Goal: Information Seeking & Learning: Learn about a topic

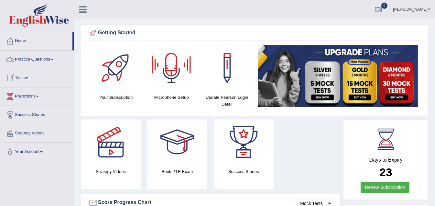
click at [53, 59] on span at bounding box center [52, 59] width 3 height 1
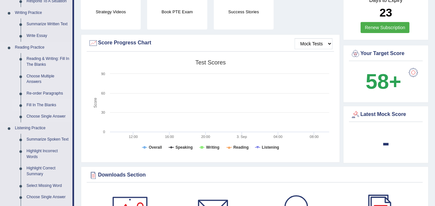
scroll to position [161, 0]
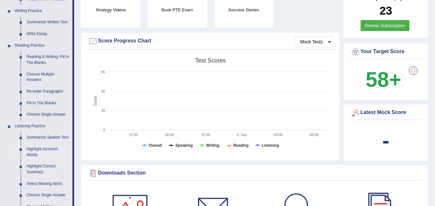
click at [38, 149] on link "Highlight Incorrect Words" at bounding box center [48, 151] width 49 height 17
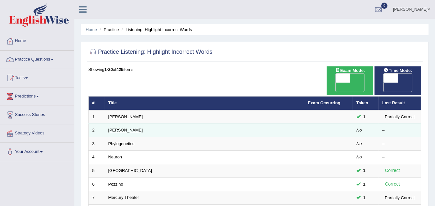
click at [117, 127] on link "[PERSON_NAME]" at bounding box center [125, 129] width 35 height 5
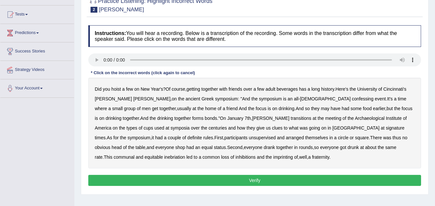
scroll to position [65, 0]
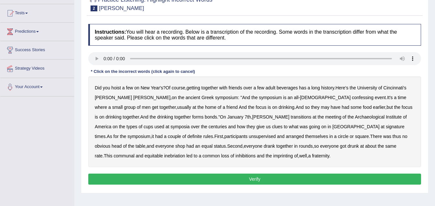
click at [399, 88] on b "Cincinnati's" at bounding box center [394, 87] width 23 height 5
click at [352, 97] on b "confessing" at bounding box center [363, 97] width 22 height 5
click at [291, 117] on b "transitions" at bounding box center [301, 116] width 21 height 5
click at [386, 126] on b "signature" at bounding box center [395, 126] width 19 height 5
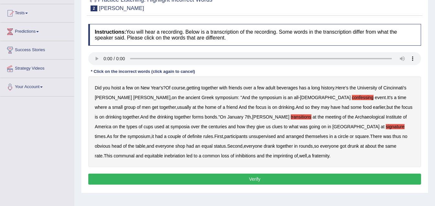
click at [249, 137] on b "unsupervised" at bounding box center [262, 136] width 27 height 5
click at [185, 143] on b "shop" at bounding box center [180, 145] width 10 height 5
click at [273, 156] on b "imprinting" at bounding box center [283, 155] width 20 height 5
click at [256, 177] on button "Verify" at bounding box center [254, 178] width 333 height 11
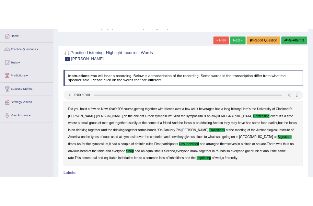
scroll to position [32, 0]
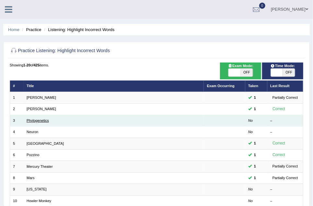
click at [36, 120] on link "Phylogenetics" at bounding box center [38, 120] width 22 height 4
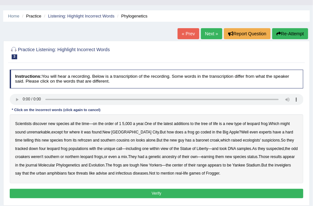
scroll to position [65, 0]
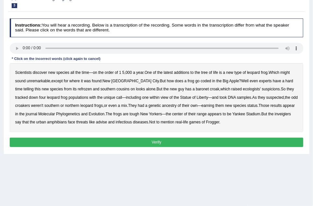
click at [200, 82] on b "coded" at bounding box center [205, 81] width 10 height 5
drag, startPoint x: 60, startPoint y: 90, endPoint x: 65, endPoint y: 90, distance: 5.8
click at [78, 90] on b "refrozen" at bounding box center [85, 89] width 14 height 5
drag, startPoint x: 155, startPoint y: 106, endPoint x: 164, endPoint y: 106, distance: 9.1
click at [162, 106] on b "ancestry" at bounding box center [169, 105] width 15 height 5
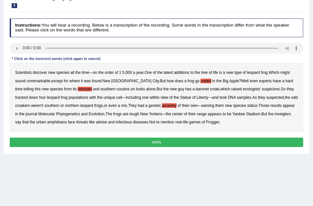
click at [275, 115] on b "inveiglers" at bounding box center [282, 114] width 16 height 5
drag, startPoint x: 88, startPoint y: 123, endPoint x: 112, endPoint y: 121, distance: 24.0
click at [96, 123] on b "advise" at bounding box center [101, 122] width 11 height 5
click at [161, 141] on button "Verify" at bounding box center [156, 141] width 293 height 9
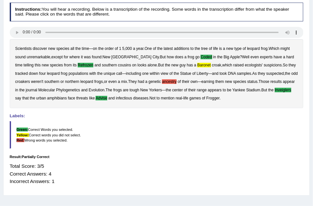
scroll to position [69, 0]
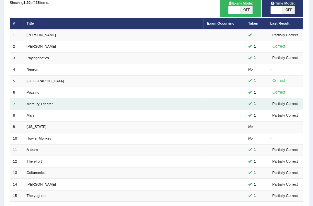
scroll to position [65, 0]
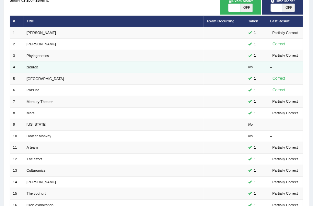
click at [32, 67] on link "Neuron" at bounding box center [33, 67] width 12 height 4
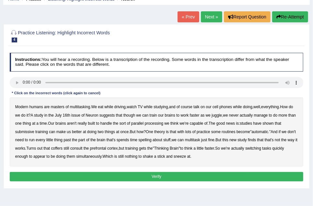
scroll to position [32, 0]
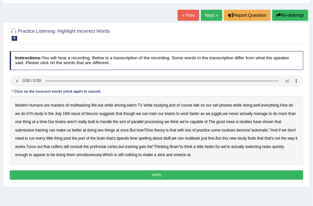
click at [27, 130] on b "submissive" at bounding box center [24, 130] width 19 height 5
click at [151, 139] on b "spelling" at bounding box center [144, 138] width 13 height 5
click at [62, 147] on b "coffers" at bounding box center [56, 146] width 11 height 5
click at [158, 174] on button "Verify" at bounding box center [156, 174] width 293 height 9
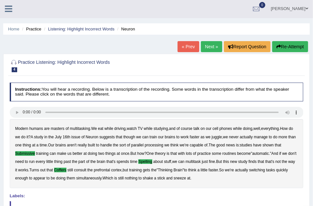
scroll to position [0, 0]
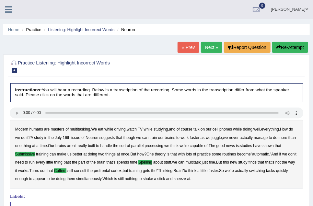
click at [208, 6] on ul "Roy Casanos Toggle navigation Username: roycas Access Type: Online Subscription…" at bounding box center [203, 9] width 219 height 18
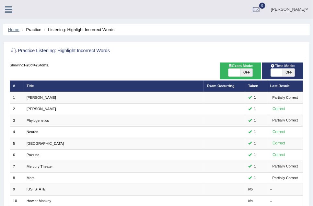
click at [14, 30] on link "Home" at bounding box center [13, 29] width 11 height 5
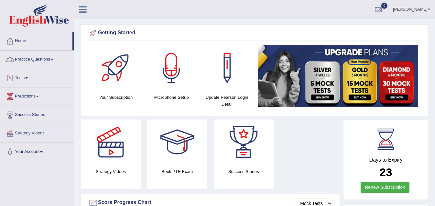
click at [55, 60] on link "Practice Questions" at bounding box center [37, 58] width 74 height 16
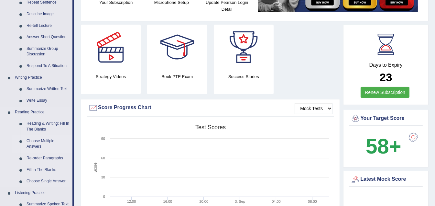
scroll to position [97, 0]
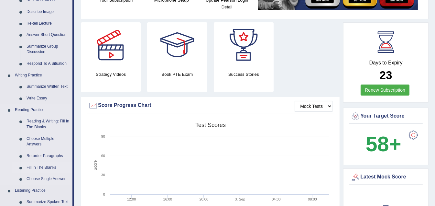
click at [45, 167] on link "Fill In The Blanks" at bounding box center [48, 168] width 49 height 12
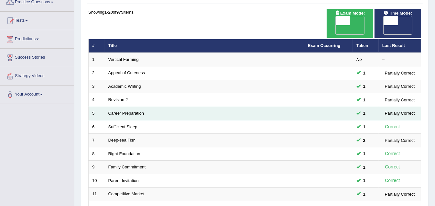
scroll to position [32, 0]
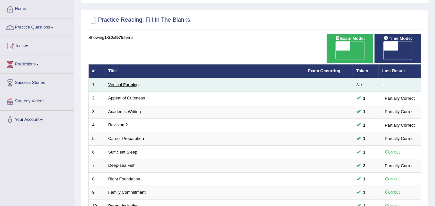
click at [120, 82] on link "Vertical Farming" at bounding box center [123, 84] width 30 height 5
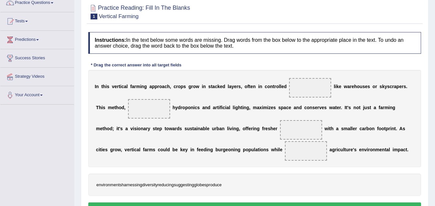
scroll to position [65, 0]
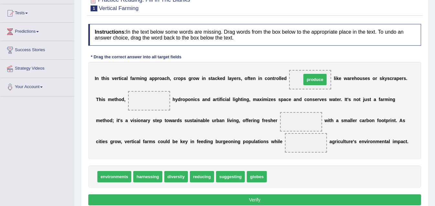
drag, startPoint x: 276, startPoint y: 175, endPoint x: 309, endPoint y: 79, distance: 102.3
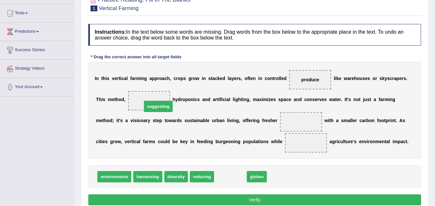
drag, startPoint x: 236, startPoint y: 176, endPoint x: 156, endPoint y: 102, distance: 108.5
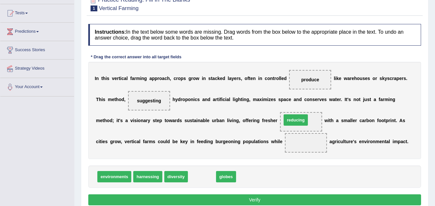
drag, startPoint x: 194, startPoint y: 175, endPoint x: 291, endPoint y: 120, distance: 111.4
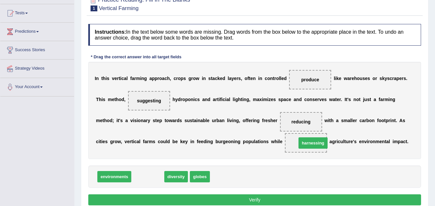
drag, startPoint x: 153, startPoint y: 174, endPoint x: 317, endPoint y: 140, distance: 167.0
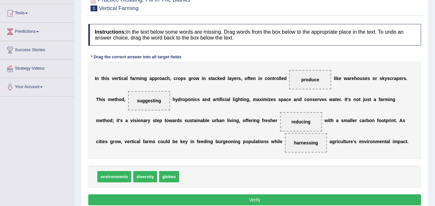
click at [254, 198] on button "Verify" at bounding box center [254, 199] width 333 height 11
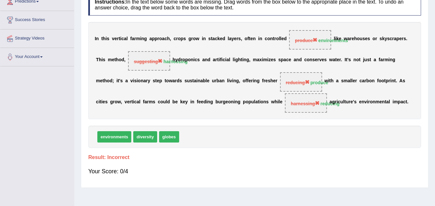
scroll to position [97, 0]
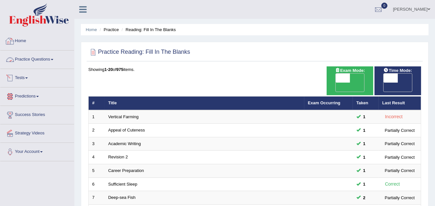
click at [53, 59] on span at bounding box center [52, 59] width 3 height 1
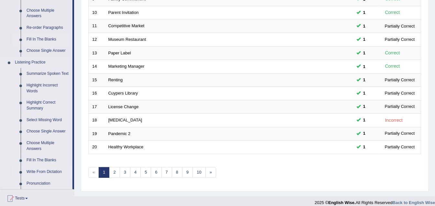
scroll to position [226, 0]
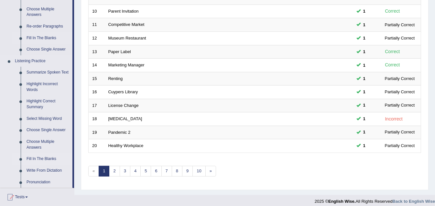
click at [40, 158] on link "Fill In The Blanks" at bounding box center [48, 159] width 49 height 12
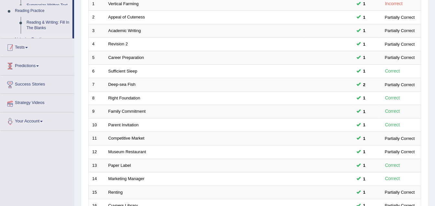
scroll to position [89, 0]
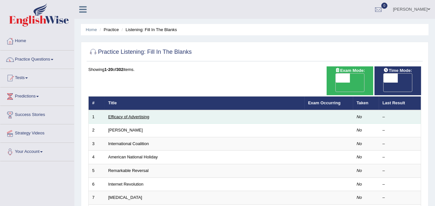
click at [124, 114] on link "Efficacy of Advertising" at bounding box center [128, 116] width 41 height 5
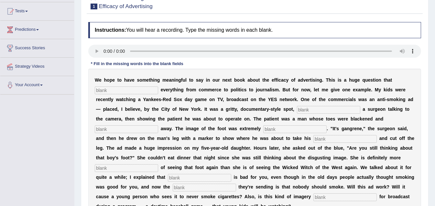
scroll to position [65, 0]
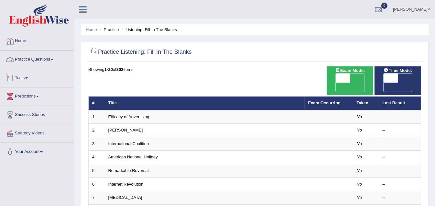
click at [56, 58] on link "Practice Questions" at bounding box center [37, 58] width 74 height 16
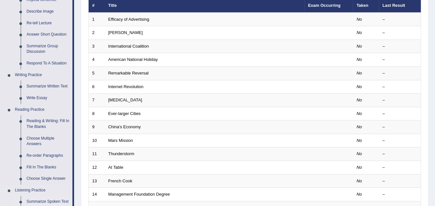
scroll to position [97, 0]
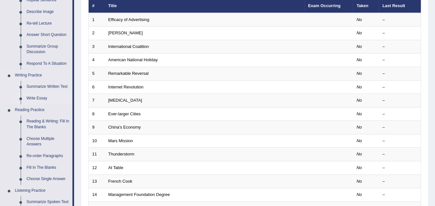
click at [41, 97] on link "Write Essay" at bounding box center [48, 99] width 49 height 12
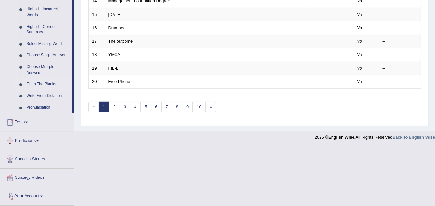
scroll to position [300, 0]
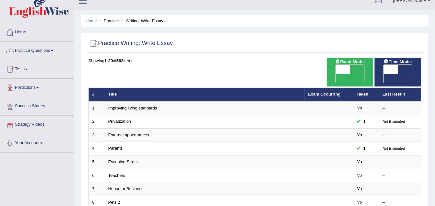
scroll to position [8, 0]
click at [52, 51] on link "Practice Questions" at bounding box center [37, 50] width 74 height 16
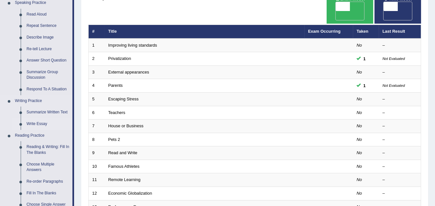
scroll to position [73, 0]
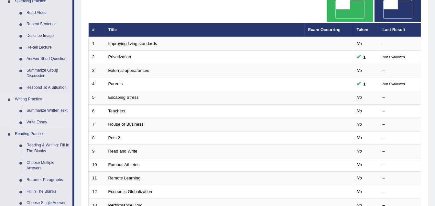
click at [41, 121] on link "Write Essay" at bounding box center [48, 122] width 49 height 12
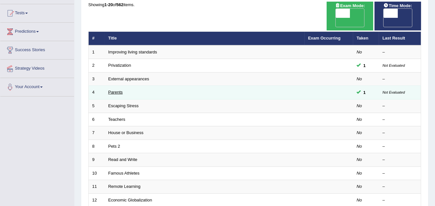
click at [115, 90] on link "Parents" at bounding box center [115, 92] width 15 height 5
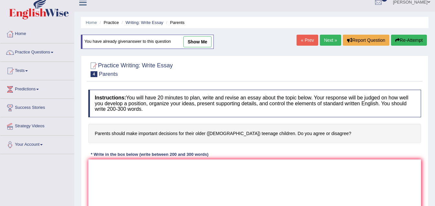
scroll to position [4, 0]
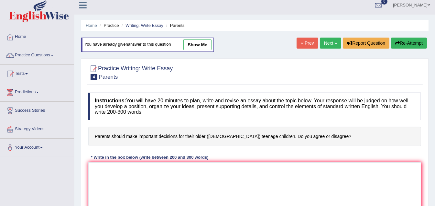
click at [307, 46] on link "« Prev" at bounding box center [307, 43] width 21 height 11
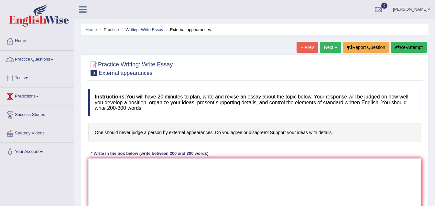
click at [56, 60] on link "Practice Questions" at bounding box center [37, 58] width 74 height 16
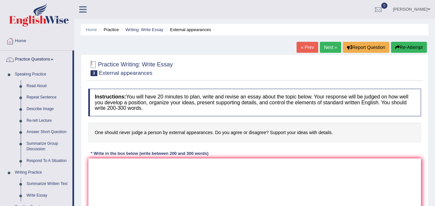
click at [88, 27] on li "Home" at bounding box center [91, 30] width 11 height 6
click at [91, 30] on link "Home" at bounding box center [91, 29] width 11 height 5
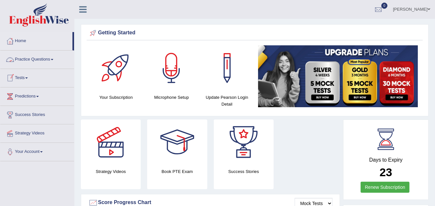
click at [53, 59] on span at bounding box center [52, 59] width 3 height 1
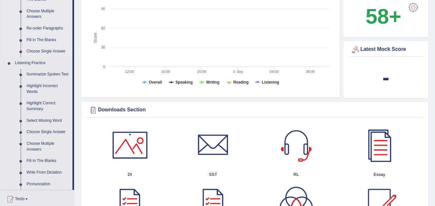
scroll to position [226, 0]
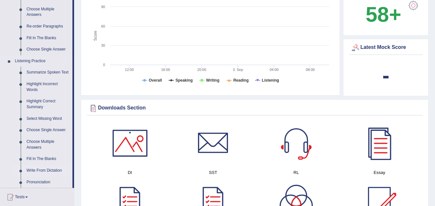
click at [39, 170] on link "Write From Dictation" at bounding box center [48, 171] width 49 height 12
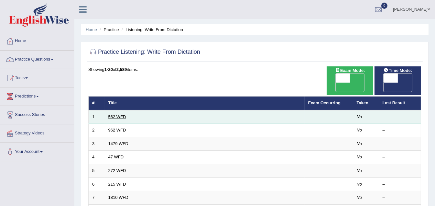
click at [124, 114] on link "562 WFD" at bounding box center [117, 116] width 18 height 5
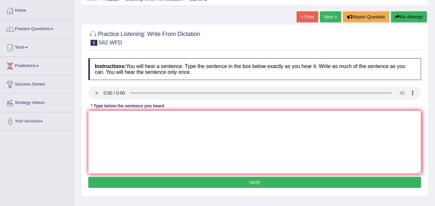
scroll to position [32, 0]
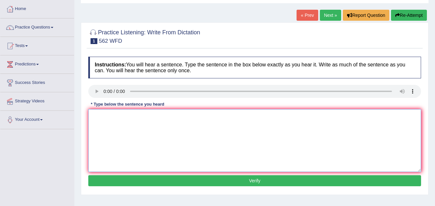
click at [107, 117] on textarea at bounding box center [254, 140] width 333 height 63
click at [170, 136] on textarea "The gao between the poor and the richc is not de" at bounding box center [254, 140] width 333 height 63
drag, startPoint x: 110, startPoint y: 115, endPoint x: 108, endPoint y: 130, distance: 15.0
click at [110, 116] on textarea "The gao between the poor and the ri is not de" at bounding box center [254, 140] width 333 height 63
drag, startPoint x: 170, startPoint y: 115, endPoint x: 166, endPoint y: 115, distance: 4.5
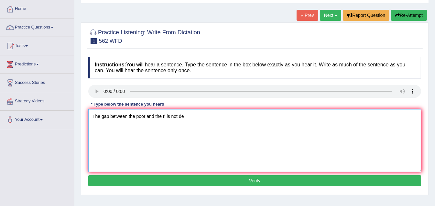
click at [166, 115] on textarea "The gap between the poor and the ri is not de" at bounding box center [254, 140] width 333 height 63
click at [195, 117] on textarea "The gap between the poor and the rich is not de" at bounding box center [254, 140] width 333 height 63
type textarea "The gap between the poor and the rich is not decrease"
click at [251, 181] on button "Verify" at bounding box center [254, 180] width 333 height 11
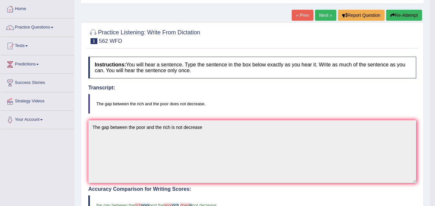
click at [320, 13] on link "Next »" at bounding box center [325, 15] width 21 height 11
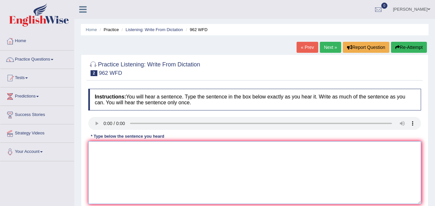
click at [97, 151] on textarea at bounding box center [254, 172] width 333 height 63
type textarea "i"
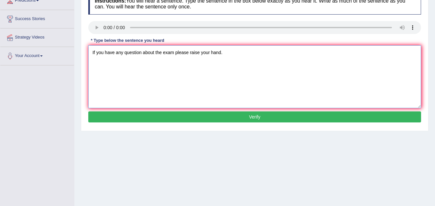
scroll to position [97, 0]
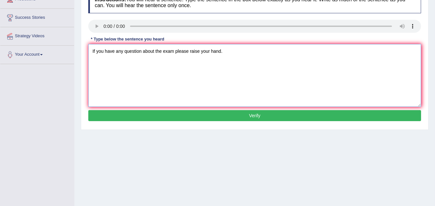
type textarea "If you have any question about the exam please raise your hand."
click at [267, 114] on button "Verify" at bounding box center [254, 115] width 333 height 11
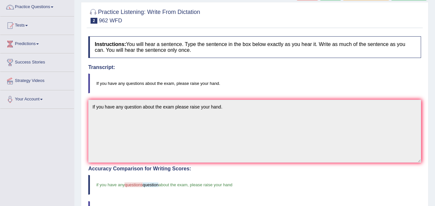
scroll to position [0, 0]
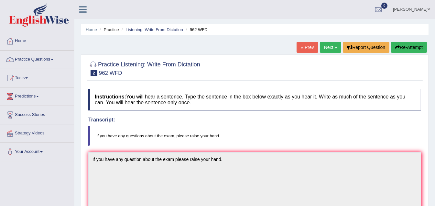
click at [326, 48] on link "Next »" at bounding box center [330, 47] width 21 height 11
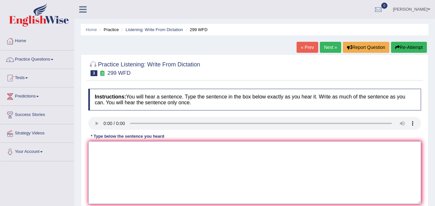
click at [139, 157] on textarea at bounding box center [254, 172] width 333 height 63
click at [269, 177] on textarea "Students representative will be visiting in the classroom." at bounding box center [254, 172] width 333 height 63
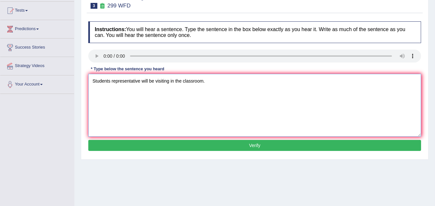
scroll to position [97, 0]
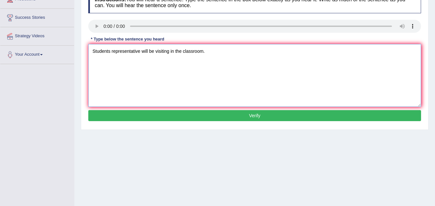
type textarea "Students representative will be visiting in the classroom."
click at [252, 110] on button "Verify" at bounding box center [254, 115] width 333 height 11
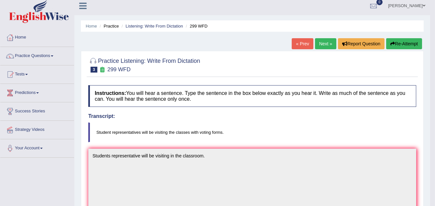
scroll to position [0, 0]
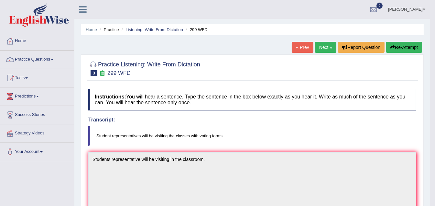
click at [324, 46] on link "Next »" at bounding box center [325, 47] width 21 height 11
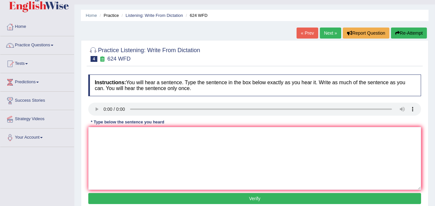
scroll to position [32, 0]
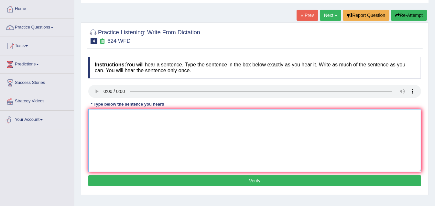
click at [134, 123] on textarea at bounding box center [254, 140] width 333 height 63
type textarea "Our course courses of learning and independent skill skills"
click at [259, 179] on button "Verify" at bounding box center [254, 180] width 333 height 11
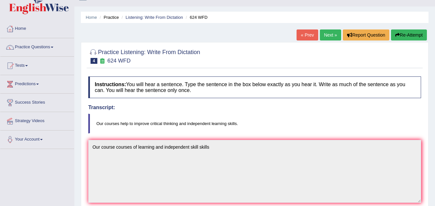
scroll to position [0, 0]
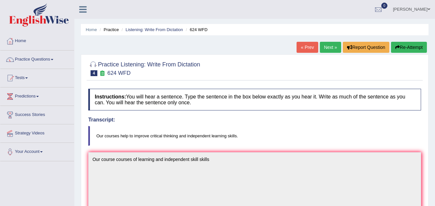
click at [330, 47] on link "Next »" at bounding box center [330, 47] width 21 height 11
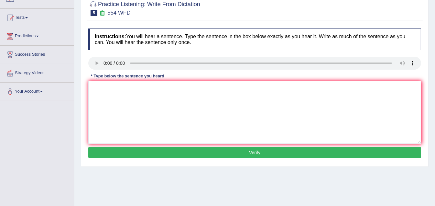
scroll to position [65, 0]
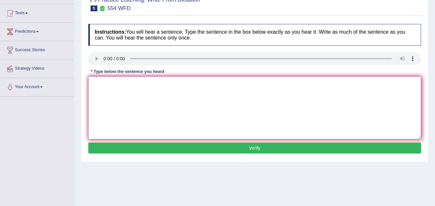
click at [130, 94] on textarea at bounding box center [254, 107] width 333 height 63
type textarea "We are able to work in a team."
click at [259, 148] on button "Verify" at bounding box center [254, 147] width 333 height 11
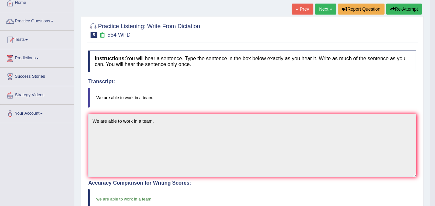
scroll to position [17, 0]
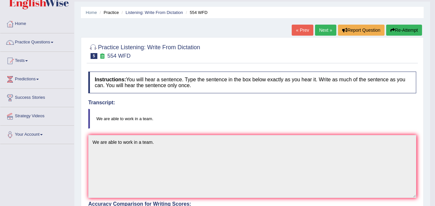
click at [324, 29] on link "Next »" at bounding box center [325, 30] width 21 height 11
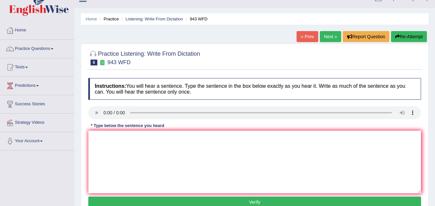
scroll to position [32, 0]
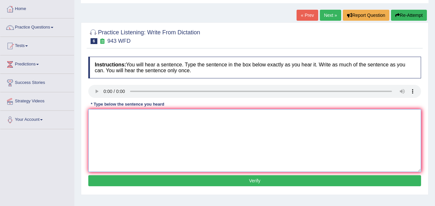
click at [171, 138] on textarea at bounding box center [254, 140] width 333 height 63
click at [93, 116] on textarea "farming method acroos the world have been develop recently" at bounding box center [254, 140] width 333 height 63
click at [137, 115] on textarea "Farming method acroos the world have been develop recently" at bounding box center [254, 140] width 333 height 63
drag, startPoint x: 223, startPoint y: 114, endPoint x: 219, endPoint y: 118, distance: 5.8
click at [223, 114] on textarea "Farming method across the world have been develop recently" at bounding box center [254, 140] width 333 height 63
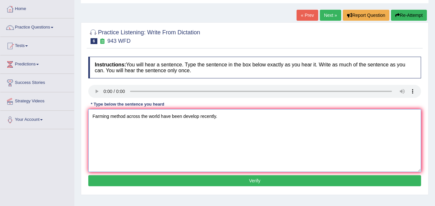
type textarea "Farming method across the world have been develop recently."
click at [243, 179] on button "Verify" at bounding box center [254, 180] width 333 height 11
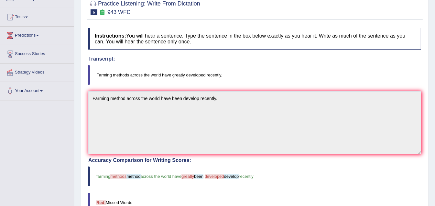
scroll to position [17, 0]
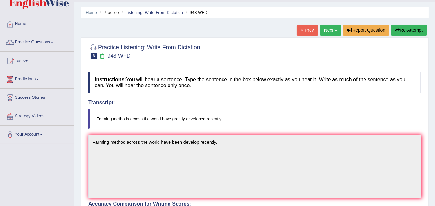
click at [328, 29] on link "Next »" at bounding box center [330, 30] width 21 height 11
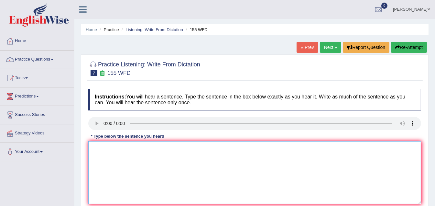
click at [103, 159] on textarea at bounding box center [254, 172] width 333 height 63
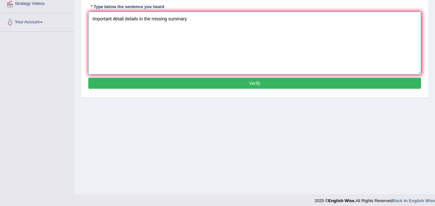
scroll to position [97, 0]
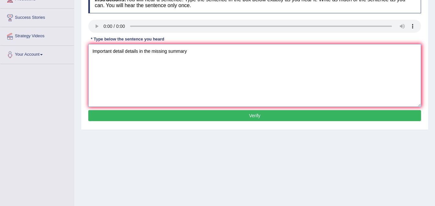
type textarea "Important detail details in the missing summary"
click at [265, 112] on button "Verify" at bounding box center [254, 115] width 333 height 11
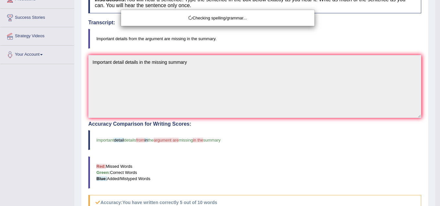
click at [191, 62] on body "Toggle navigation Home Practice Questions Speaking Practice Read Aloud Repeat S…" at bounding box center [220, 6] width 440 height 206
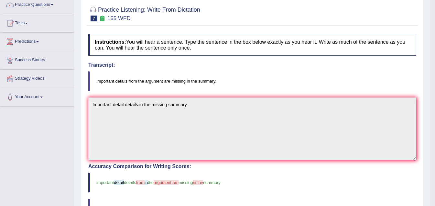
scroll to position [17, 0]
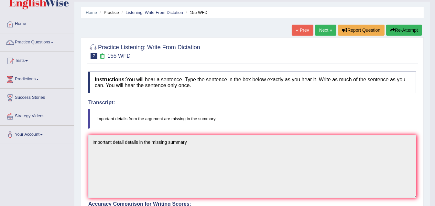
click at [320, 28] on link "Next »" at bounding box center [325, 30] width 21 height 11
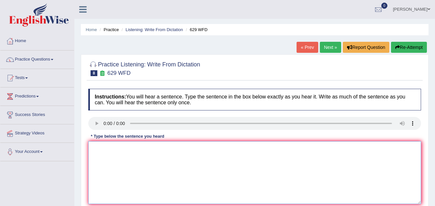
click at [132, 180] on textarea at bounding box center [254, 172] width 333 height 63
click at [146, 148] on textarea "Please provide the support idea for this arguement arguments" at bounding box center [254, 172] width 333 height 63
drag, startPoint x: 237, startPoint y: 148, endPoint x: 248, endPoint y: 158, distance: 14.9
click at [237, 148] on textarea "Please provide the support supports idea for this arguement arguments" at bounding box center [254, 172] width 333 height 63
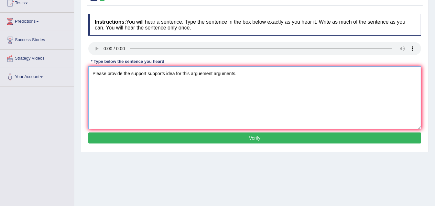
scroll to position [97, 0]
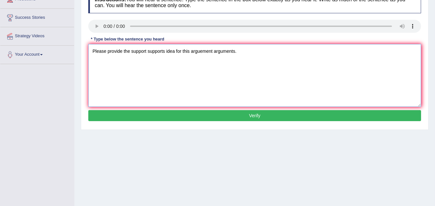
type textarea "Please provide the support supports idea for this arguement arguments."
drag, startPoint x: 247, startPoint y: 115, endPoint x: 246, endPoint y: 120, distance: 4.9
click at [247, 115] on button "Verify" at bounding box center [254, 115] width 333 height 11
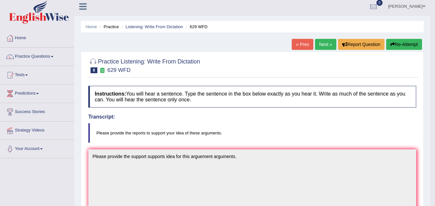
scroll to position [0, 0]
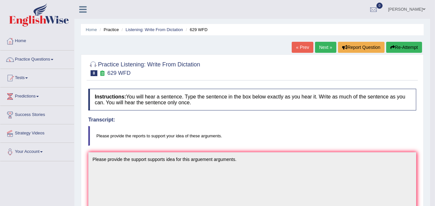
click at [324, 49] on link "Next »" at bounding box center [325, 47] width 21 height 11
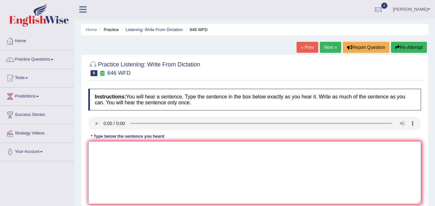
drag, startPoint x: 98, startPoint y: 174, endPoint x: 108, endPoint y: 173, distance: 9.4
click at [105, 172] on textarea at bounding box center [254, 172] width 333 height 63
click at [118, 176] on textarea at bounding box center [254, 172] width 333 height 63
type textarea "the industrial in europe"
click at [328, 48] on link "Next »" at bounding box center [330, 47] width 21 height 11
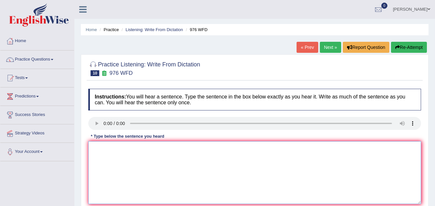
click at [112, 162] on textarea at bounding box center [254, 172] width 333 height 63
click at [111, 162] on textarea "t" at bounding box center [254, 172] width 333 height 63
click at [98, 149] on textarea "the study of the economy is a tricky subject" at bounding box center [254, 172] width 333 height 63
drag, startPoint x: 94, startPoint y: 148, endPoint x: 106, endPoint y: 174, distance: 29.0
click at [94, 148] on textarea "the study of the economy is a tricky subject" at bounding box center [254, 172] width 333 height 63
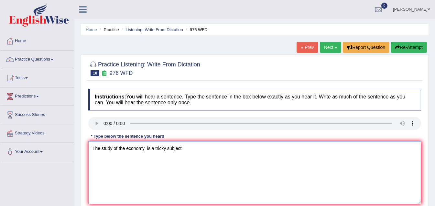
click at [189, 153] on textarea "The study of the economy is a tricky subject" at bounding box center [254, 172] width 333 height 63
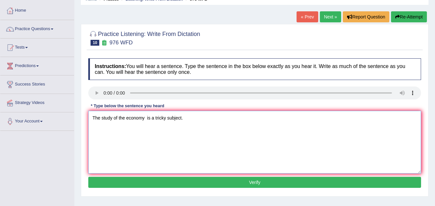
scroll to position [32, 0]
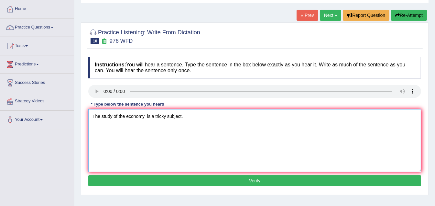
type textarea "The study of the economy is a tricky subject."
click at [275, 179] on button "Verify" at bounding box center [254, 180] width 333 height 11
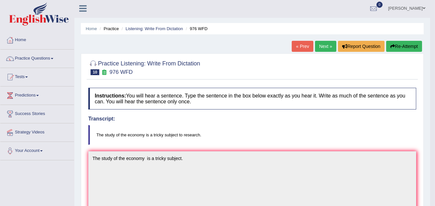
scroll to position [0, 0]
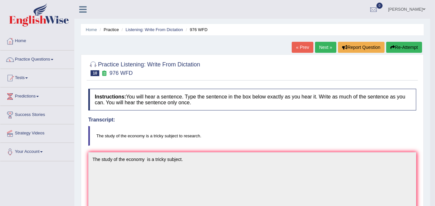
click at [324, 46] on link "Next »" at bounding box center [325, 47] width 21 height 11
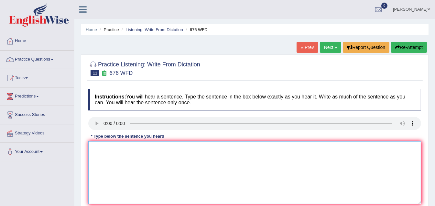
click at [158, 165] on textarea at bounding box center [254, 172] width 333 height 63
click at [112, 148] on textarea "university needs to secure the subject" at bounding box center [254, 172] width 333 height 63
click at [112, 149] on textarea "universityuniversities needs to secure the subject" at bounding box center [254, 172] width 333 height 63
drag, startPoint x: 150, startPoint y: 148, endPoint x: 158, endPoint y: 161, distance: 15.8
click at [150, 148] on textarea "university universities needs to secure the subject" at bounding box center [254, 172] width 333 height 63
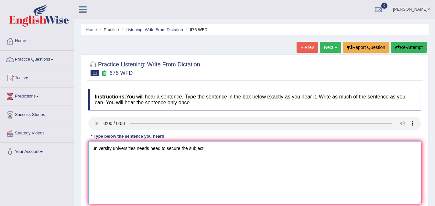
drag, startPoint x: 203, startPoint y: 151, endPoint x: 203, endPoint y: 156, distance: 4.9
click at [203, 152] on textarea "university universities needs need to secure the subject" at bounding box center [254, 172] width 333 height 63
click at [94, 147] on textarea "university universities needs need to secure the subject subjects." at bounding box center [254, 172] width 333 height 63
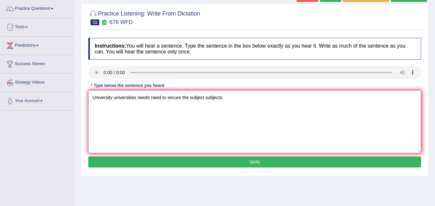
scroll to position [65, 0]
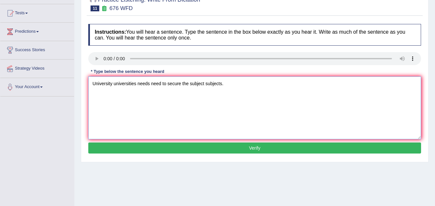
type textarea "University universities needs need to secure the subject subjects."
click at [266, 149] on button "Verify" at bounding box center [254, 147] width 333 height 11
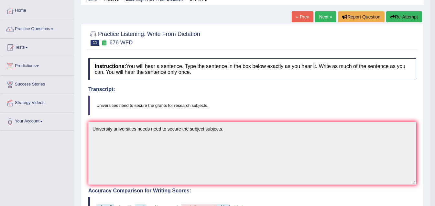
scroll to position [32, 0]
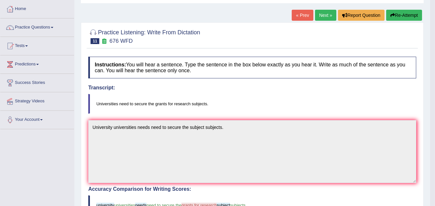
click at [66, 162] on div "Toggle navigation Home Practice Questions Speaking Practice Read Aloud Repeat S…" at bounding box center [215, 176] width 430 height 416
click at [53, 27] on span at bounding box center [52, 27] width 3 height 1
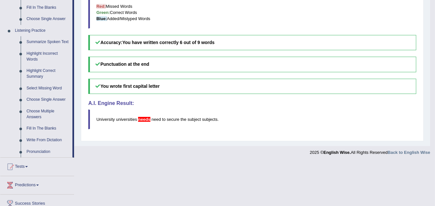
scroll to position [259, 0]
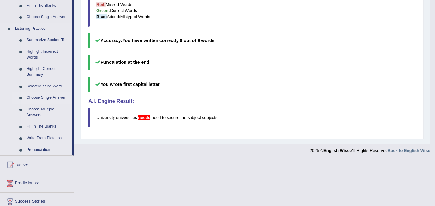
click at [43, 97] on link "Choose Single Answer" at bounding box center [48, 98] width 49 height 12
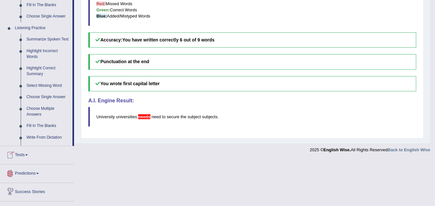
scroll to position [299, 0]
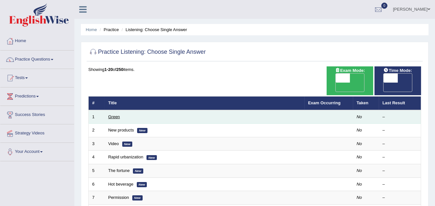
click at [113, 114] on link "Green" at bounding box center [114, 116] width 12 height 5
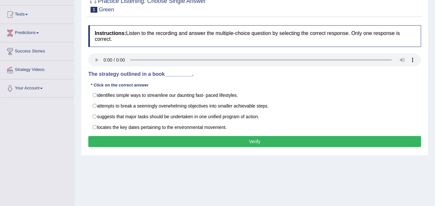
scroll to position [65, 0]
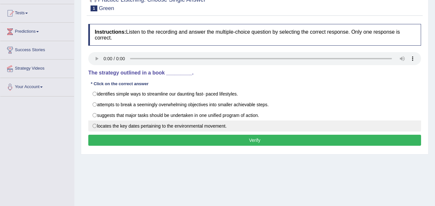
click at [94, 125] on label "locates the key dates pertaining to the environmental movement." at bounding box center [254, 125] width 333 height 11
radio input "true"
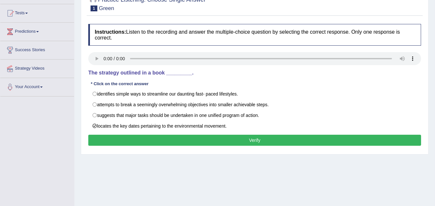
click at [258, 139] on button "Verify" at bounding box center [254, 140] width 333 height 11
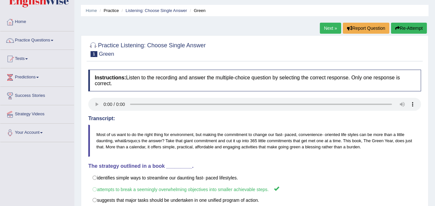
scroll to position [0, 0]
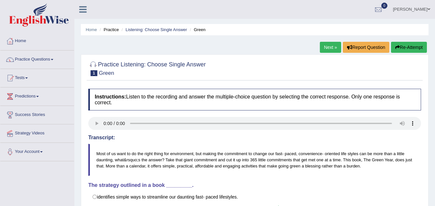
click at [321, 48] on link "Next »" at bounding box center [330, 47] width 21 height 11
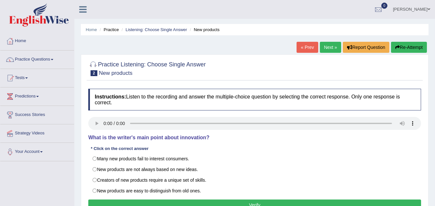
drag, startPoint x: 93, startPoint y: 190, endPoint x: 122, endPoint y: 196, distance: 29.5
click at [93, 190] on label "New products are easy to distinguish from old ones." at bounding box center [254, 190] width 333 height 11
radio input "true"
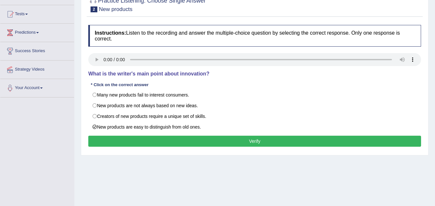
scroll to position [65, 0]
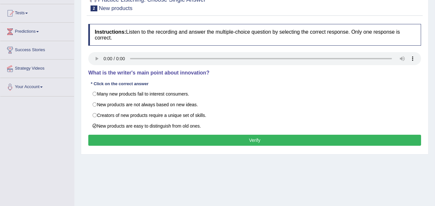
click at [260, 137] on button "Verify" at bounding box center [254, 140] width 333 height 11
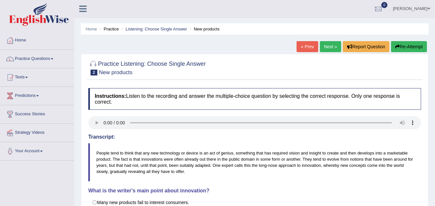
scroll to position [0, 0]
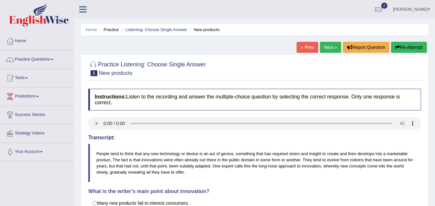
click at [329, 47] on link "Next »" at bounding box center [330, 47] width 21 height 11
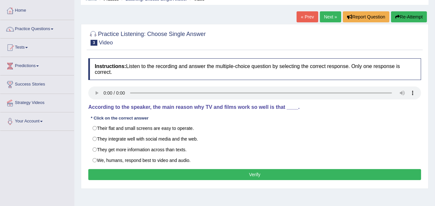
scroll to position [32, 0]
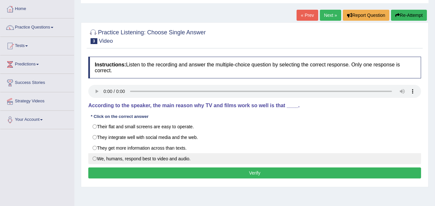
click at [95, 156] on label "We, humans, respond best to video and audio." at bounding box center [254, 158] width 333 height 11
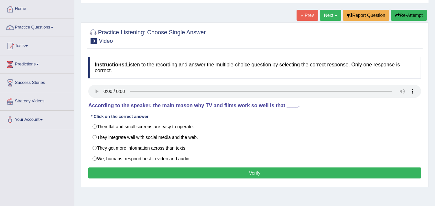
radio input "true"
click at [257, 171] on button "Verify" at bounding box center [254, 172] width 333 height 11
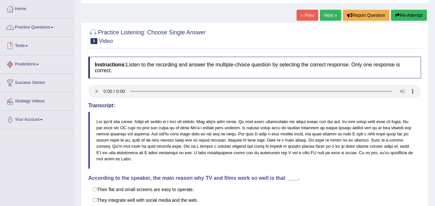
click at [53, 27] on span at bounding box center [52, 27] width 3 height 1
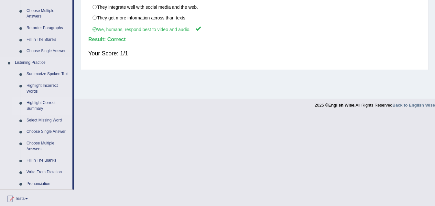
scroll to position [226, 0]
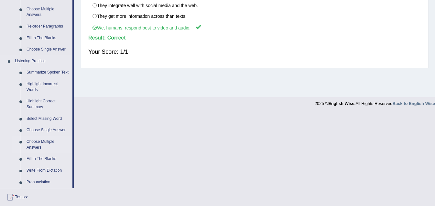
click at [38, 143] on link "Choose Multiple Answers" at bounding box center [48, 144] width 49 height 17
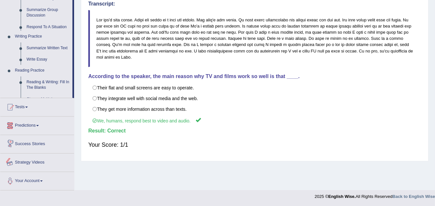
scroll to position [269, 0]
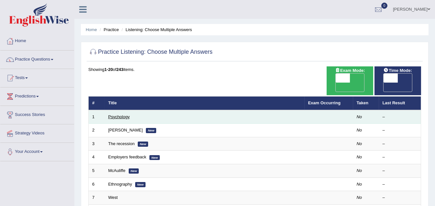
click at [120, 114] on link "Psychology" at bounding box center [118, 116] width 21 height 5
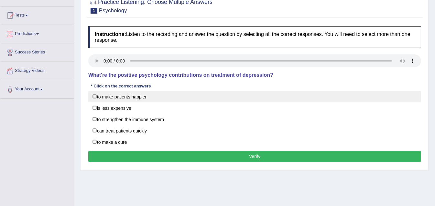
scroll to position [65, 0]
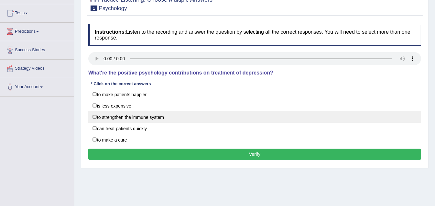
click at [95, 115] on label "to strengthen the immune system" at bounding box center [254, 117] width 333 height 12
checkbox input "true"
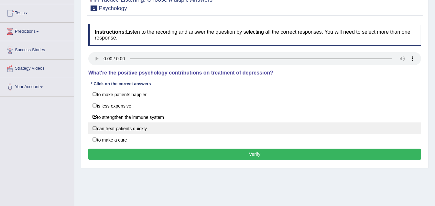
click at [96, 125] on label "can treat patients quickly" at bounding box center [254, 128] width 333 height 12
checkbox input "true"
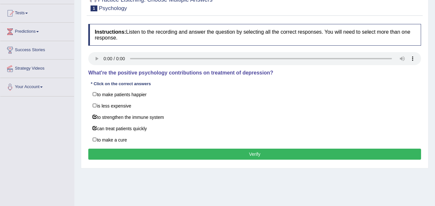
click at [255, 150] on button "Verify" at bounding box center [254, 153] width 333 height 11
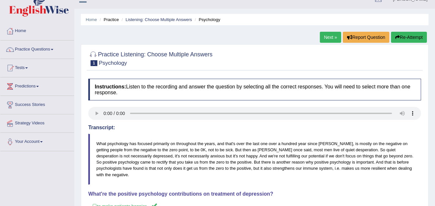
scroll to position [0, 0]
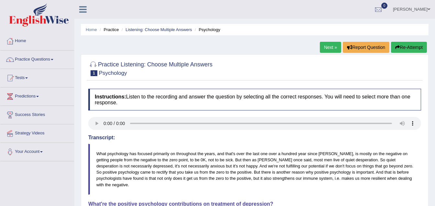
click at [328, 46] on link "Next »" at bounding box center [330, 47] width 21 height 11
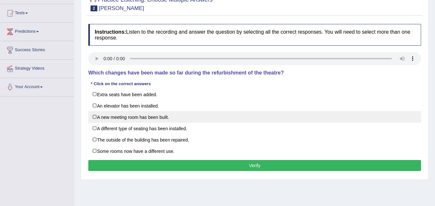
click at [94, 116] on label "A new meeting room has been built." at bounding box center [254, 117] width 333 height 12
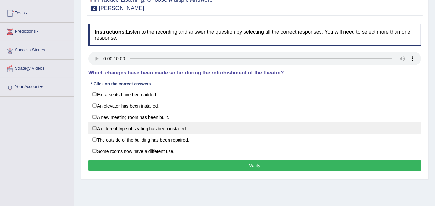
checkbox input "true"
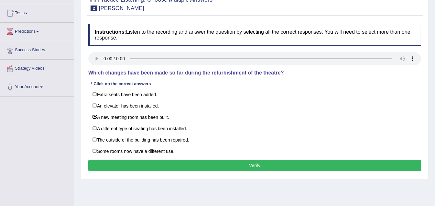
click at [257, 162] on button "Verify" at bounding box center [254, 165] width 333 height 11
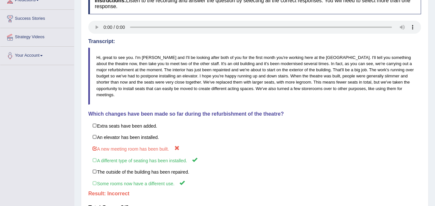
scroll to position [97, 0]
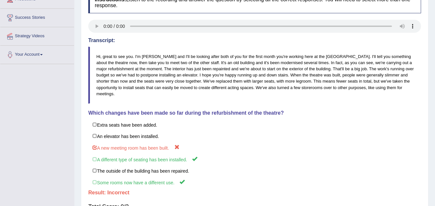
click at [66, 144] on div "Toggle navigation Home Practice Questions Speaking Practice Read Aloud Repeat S…" at bounding box center [217, 81] width 435 height 356
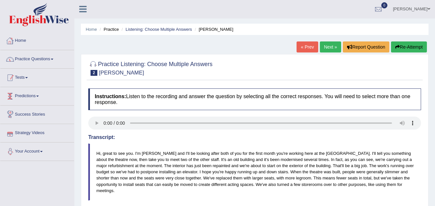
scroll to position [0, 0]
click at [52, 59] on link "Practice Questions" at bounding box center [37, 58] width 74 height 16
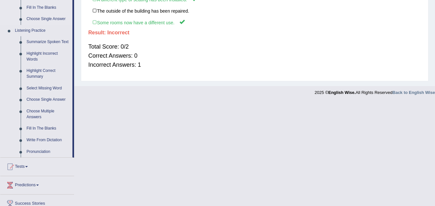
scroll to position [259, 0]
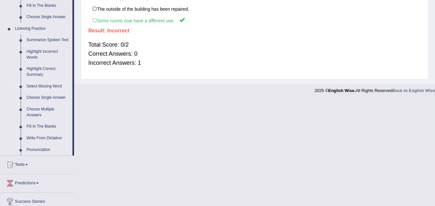
click at [47, 84] on link "Select Missing Word" at bounding box center [48, 87] width 49 height 12
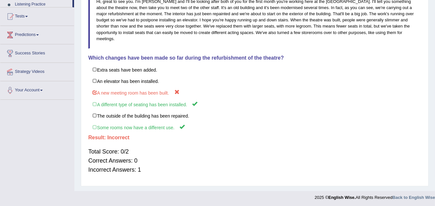
scroll to position [122, 0]
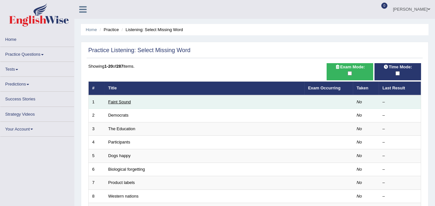
click at [117, 102] on link "Faint Sound" at bounding box center [119, 101] width 23 height 5
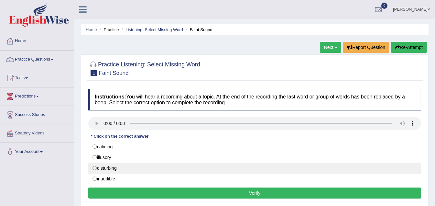
drag, startPoint x: 96, startPoint y: 144, endPoint x: 134, endPoint y: 169, distance: 44.4
click at [96, 145] on label "calming" at bounding box center [254, 146] width 333 height 11
radio input "true"
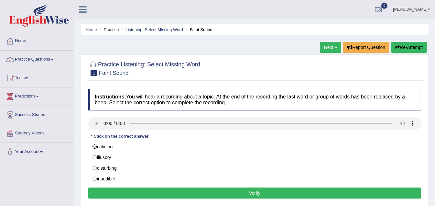
click at [256, 191] on button "Verify" at bounding box center [254, 192] width 333 height 11
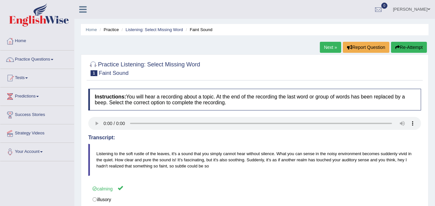
click at [325, 45] on link "Next »" at bounding box center [330, 47] width 21 height 11
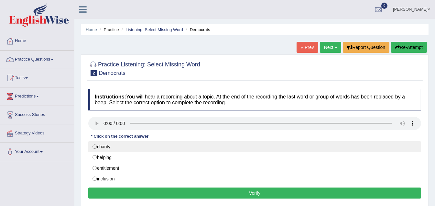
click at [94, 146] on label "charity" at bounding box center [254, 146] width 333 height 11
radio input "true"
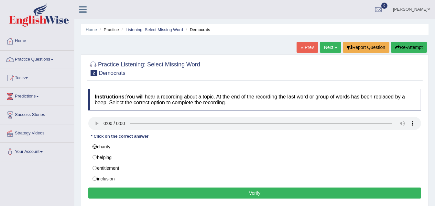
click at [256, 191] on button "Verify" at bounding box center [254, 192] width 333 height 11
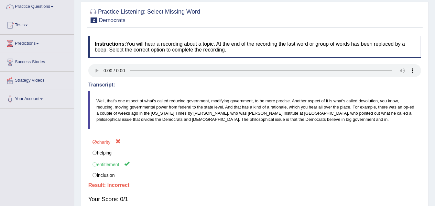
scroll to position [37, 0]
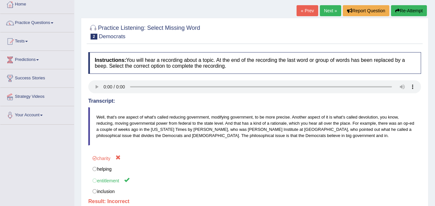
click at [327, 9] on link "Next »" at bounding box center [330, 10] width 21 height 11
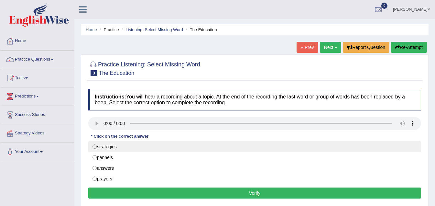
click at [95, 147] on label "strategies" at bounding box center [254, 146] width 333 height 11
radio input "true"
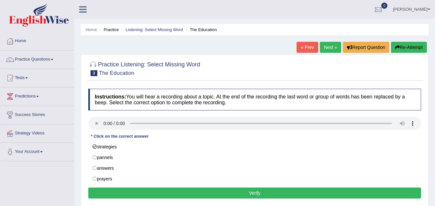
click at [262, 190] on button "Verify" at bounding box center [254, 192] width 333 height 11
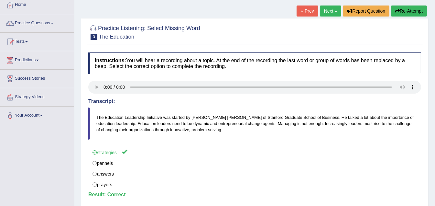
scroll to position [32, 0]
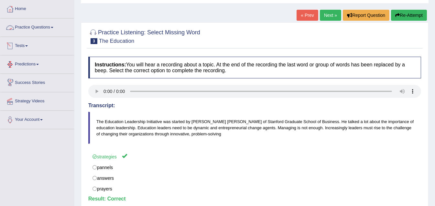
click at [54, 27] on link "Practice Questions" at bounding box center [37, 26] width 74 height 16
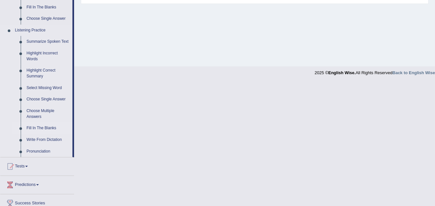
scroll to position [259, 0]
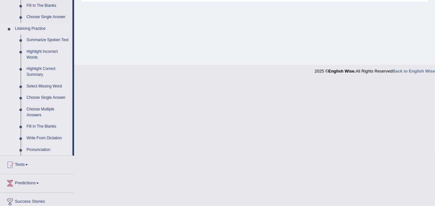
click at [39, 67] on link "Highlight Correct Summary" at bounding box center [48, 71] width 49 height 17
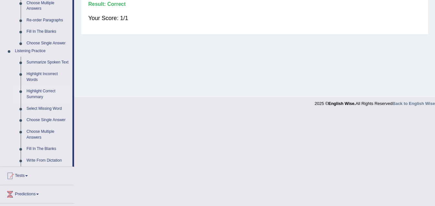
scroll to position [134, 0]
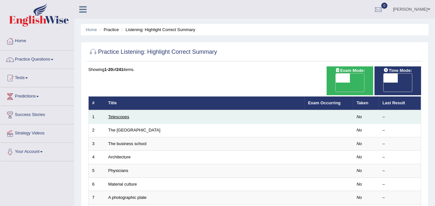
click at [118, 114] on link "Telescopes" at bounding box center [118, 116] width 21 height 5
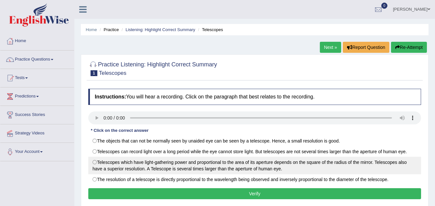
click at [94, 161] on label "Telescopes which have light-gathering power and proportional to the area of its…" at bounding box center [254, 165] width 333 height 17
radio input "true"
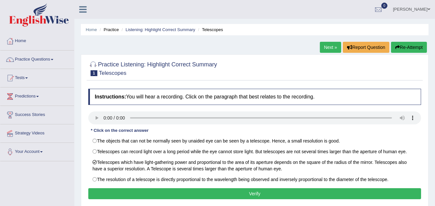
click at [252, 192] on button "Verify" at bounding box center [254, 193] width 333 height 11
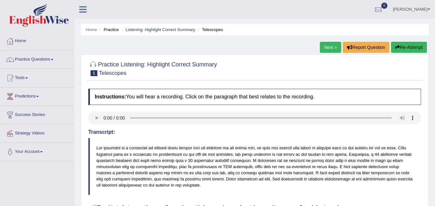
click at [324, 49] on link "Next »" at bounding box center [330, 47] width 21 height 11
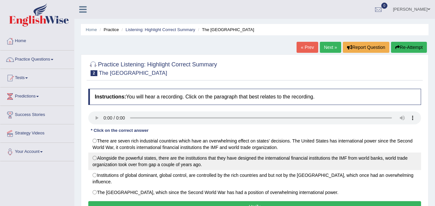
click at [94, 157] on label "Alongside the powerful states, there are the institutions that they have design…" at bounding box center [254, 160] width 333 height 17
radio input "true"
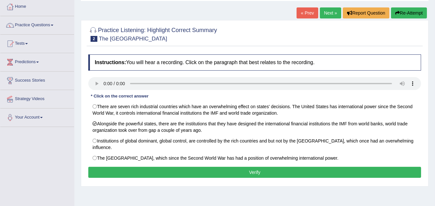
scroll to position [32, 0]
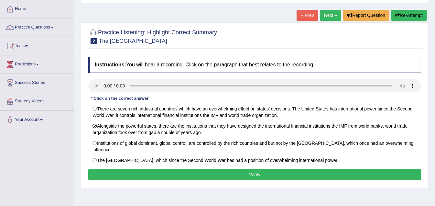
click at [261, 169] on button "Verify" at bounding box center [254, 174] width 333 height 11
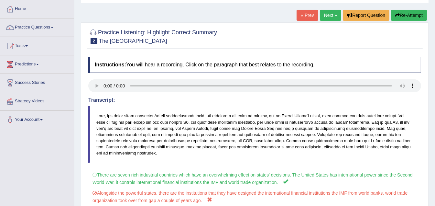
click at [329, 15] on link "Next »" at bounding box center [330, 15] width 21 height 11
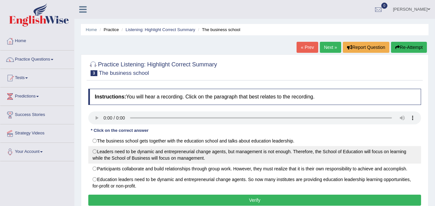
click at [96, 150] on label "Leaders need to be dynamic and entrepreneurial change agents, but management is…" at bounding box center [254, 154] width 333 height 17
radio input "true"
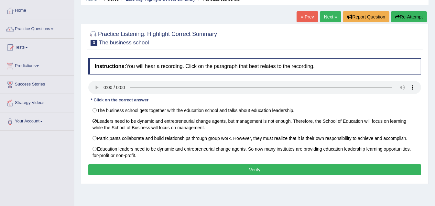
scroll to position [32, 0]
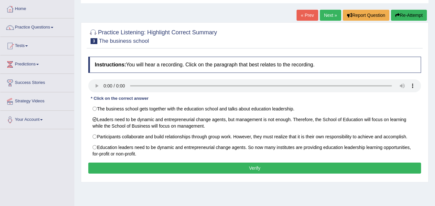
click at [258, 166] on button "Verify" at bounding box center [254, 167] width 333 height 11
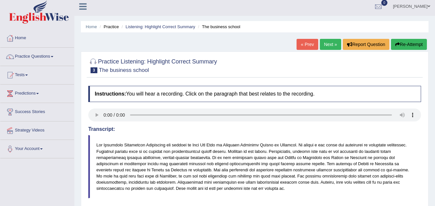
scroll to position [0, 0]
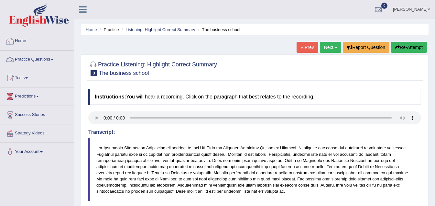
click at [53, 59] on span at bounding box center [52, 59] width 3 height 1
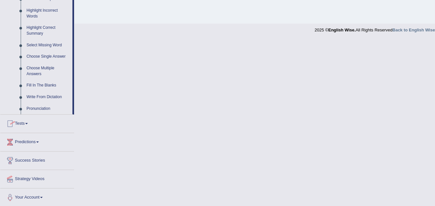
scroll to position [300, 0]
click at [28, 123] on span at bounding box center [26, 123] width 3 height 1
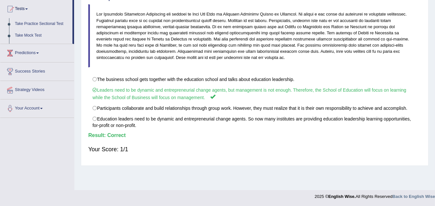
scroll to position [69, 0]
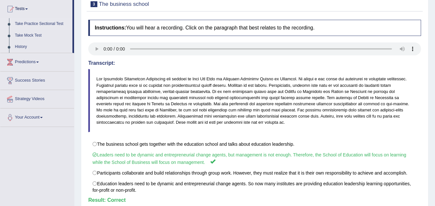
click at [28, 23] on link "Take Practice Sectional Test" at bounding box center [42, 24] width 60 height 12
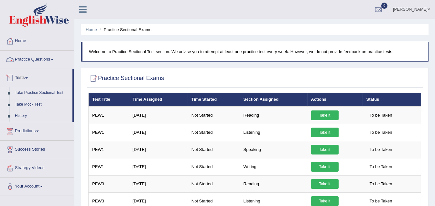
click at [55, 60] on link "Practice Questions" at bounding box center [37, 58] width 74 height 16
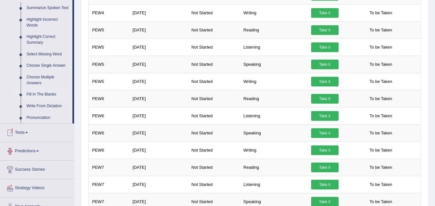
scroll to position [259, 0]
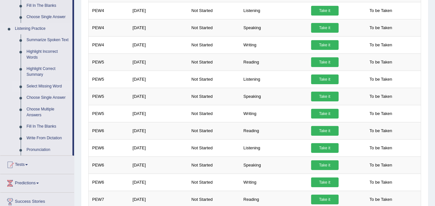
click at [48, 85] on link "Select Missing Word" at bounding box center [48, 87] width 49 height 12
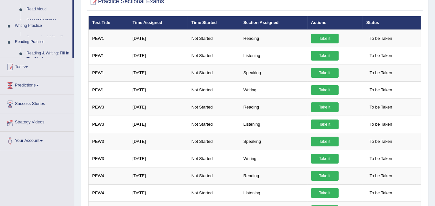
scroll to position [93, 0]
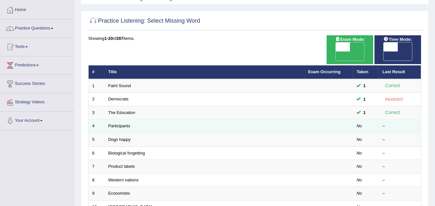
scroll to position [32, 0]
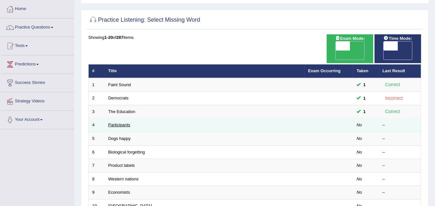
click at [120, 122] on link "Participants" at bounding box center [119, 124] width 22 height 5
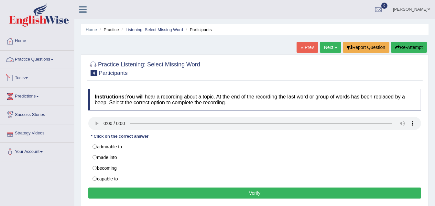
click at [55, 59] on link "Practice Questions" at bounding box center [37, 58] width 74 height 16
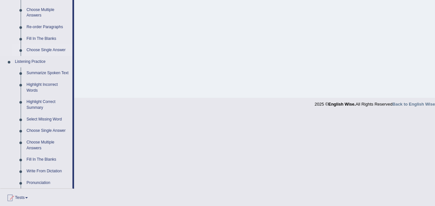
scroll to position [226, 0]
click at [43, 129] on link "Choose Single Answer" at bounding box center [48, 130] width 49 height 12
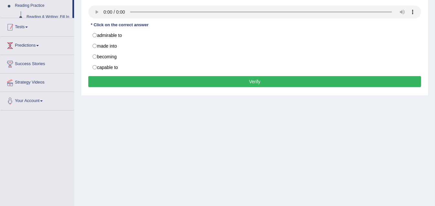
scroll to position [74, 0]
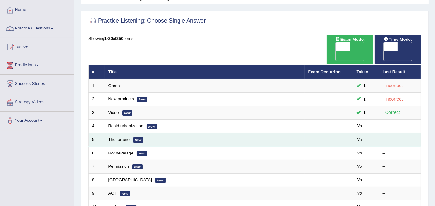
scroll to position [32, 0]
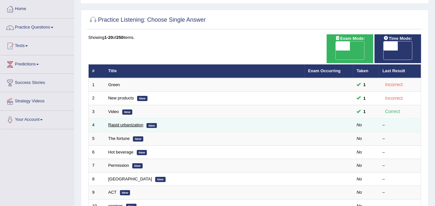
click at [117, 122] on link "Rapid urbanization" at bounding box center [125, 124] width 35 height 5
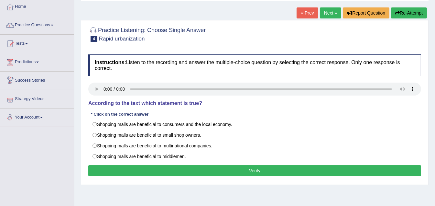
scroll to position [32, 0]
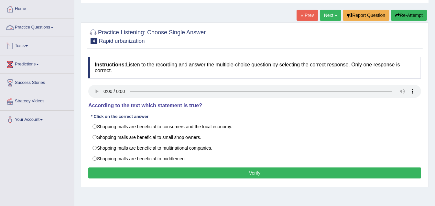
click at [54, 26] on link "Practice Questions" at bounding box center [37, 26] width 74 height 16
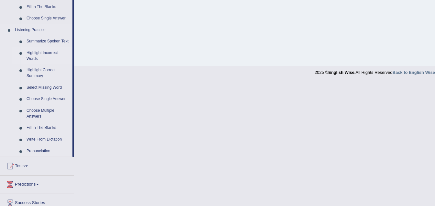
scroll to position [259, 0]
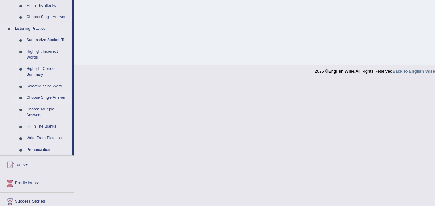
click at [46, 96] on link "Choose Single Answer" at bounding box center [48, 98] width 49 height 12
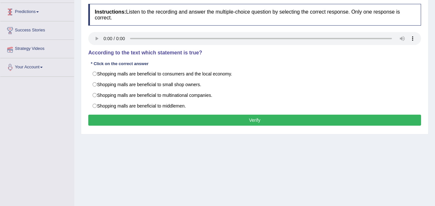
scroll to position [134, 0]
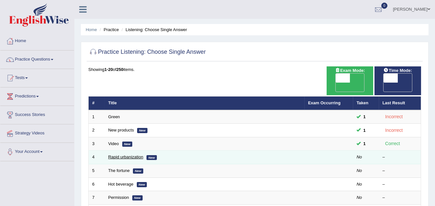
click at [120, 154] on link "Rapid urbanization" at bounding box center [125, 156] width 35 height 5
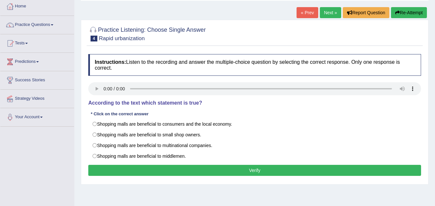
scroll to position [65, 0]
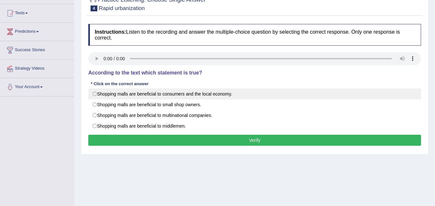
click at [94, 94] on label "Shopping malls are beneficial to consumers and the local economy." at bounding box center [254, 93] width 333 height 11
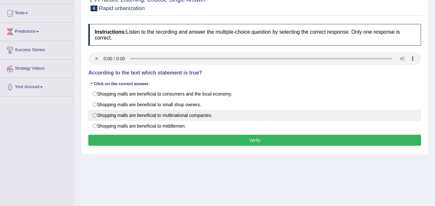
radio input "true"
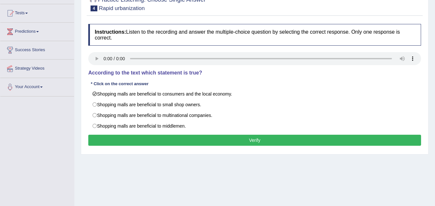
click at [256, 137] on button "Verify" at bounding box center [254, 140] width 333 height 11
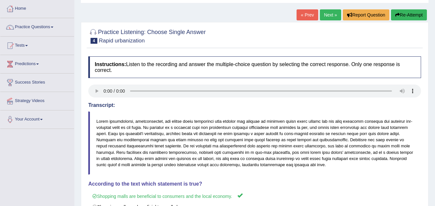
scroll to position [32, 0]
click at [328, 14] on link "Next »" at bounding box center [330, 15] width 21 height 11
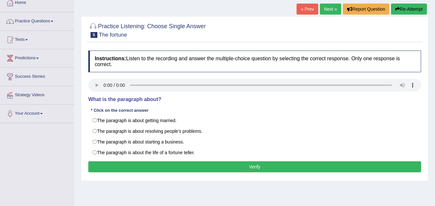
scroll to position [65, 0]
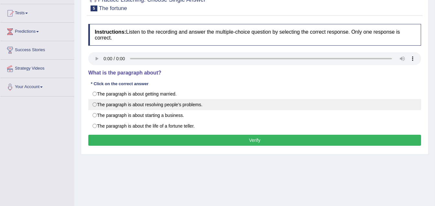
click at [94, 104] on label "The paragraph is about resolving people’s problems." at bounding box center [254, 104] width 333 height 11
radio input "true"
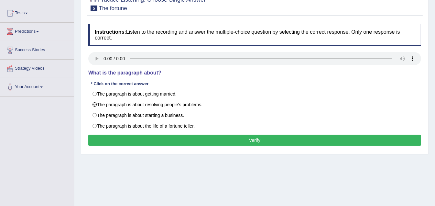
click at [250, 136] on button "Verify" at bounding box center [254, 140] width 333 height 11
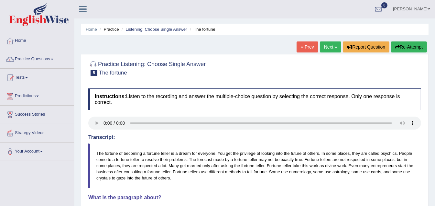
scroll to position [0, 0]
click at [329, 46] on link "Next »" at bounding box center [330, 47] width 21 height 11
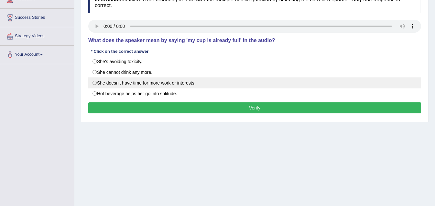
click at [96, 82] on label "She doesn't have time for more work or interests." at bounding box center [254, 82] width 333 height 11
radio input "true"
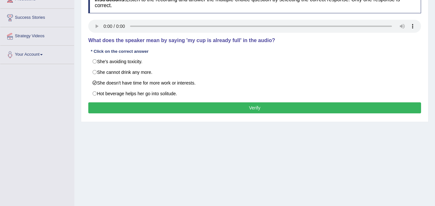
click at [253, 105] on button "Verify" at bounding box center [254, 107] width 333 height 11
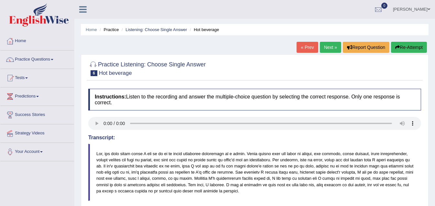
click at [327, 46] on link "Next »" at bounding box center [330, 47] width 21 height 11
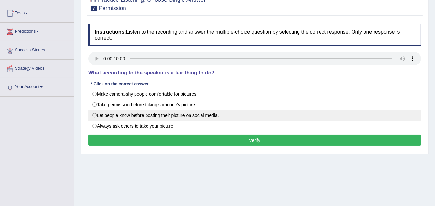
click at [95, 114] on label "Let people know before posting their picture on social media." at bounding box center [254, 115] width 333 height 11
radio input "true"
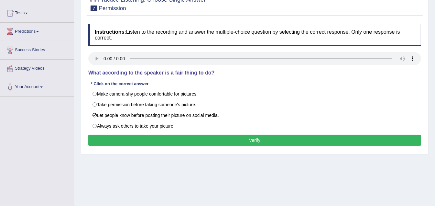
click at [251, 138] on button "Verify" at bounding box center [254, 140] width 333 height 11
